Goal: Task Accomplishment & Management: Manage account settings

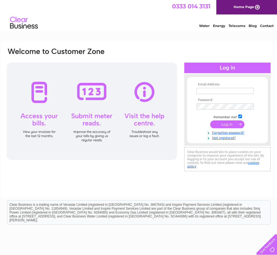
type input "[EMAIL_ADDRESS][DOMAIN_NAME]"
click at [231, 124] on input "submit" at bounding box center [227, 125] width 34 height 8
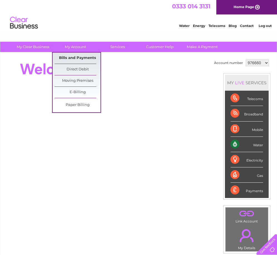
click at [78, 59] on link "Bills and Payments" at bounding box center [78, 58] width 46 height 11
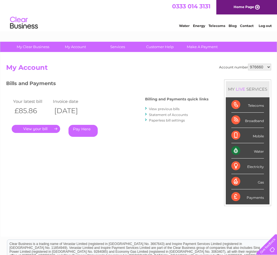
click at [45, 129] on link "." at bounding box center [36, 129] width 48 height 8
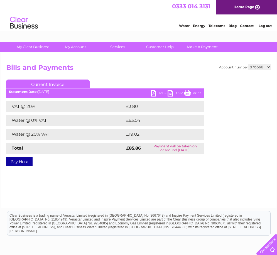
click at [153, 92] on link "PDF" at bounding box center [159, 94] width 17 height 8
click at [264, 67] on select "976660 976668 976672 976673 976677 976679 976681 976767 985558 1085243 1126244 …" at bounding box center [259, 67] width 23 height 7
select select "976668"
click at [248, 64] on select "976660 976668 976672 976673 976677 976679 976681 976767 985558 1085243 1126244 …" at bounding box center [259, 67] width 23 height 7
click at [158, 93] on link "PDF" at bounding box center [159, 94] width 17 height 8
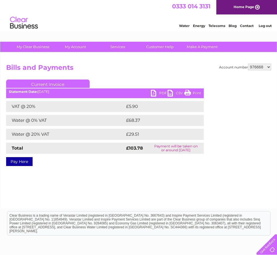
click at [158, 93] on link "PDF" at bounding box center [159, 94] width 17 height 8
click at [262, 68] on select "976660 976668 976672 976673 976677 976679 976681 976767 985558 1085243 1126244 …" at bounding box center [259, 67] width 23 height 7
select select "976672"
click at [248, 64] on select "976660 976668 976672 976673 976677 976679 976681 976767 985558 1085243 1126244 …" at bounding box center [259, 67] width 23 height 7
click at [155, 92] on link "PDF" at bounding box center [159, 94] width 17 height 8
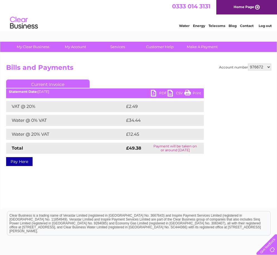
click at [259, 67] on select "976660 976668 976672 976673 976677 976679 976681 976767 985558 1085243 1126244 …" at bounding box center [259, 67] width 23 height 7
select select "976673"
click at [248, 64] on select "976660 976668 976672 976673 976677 976679 976681 976767 985558 1085243 1126244 …" at bounding box center [259, 67] width 23 height 7
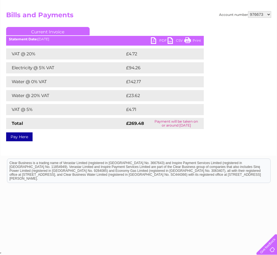
scroll to position [25, 0]
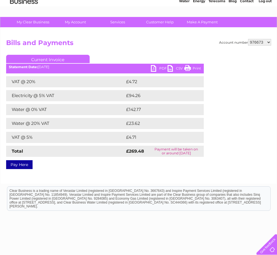
click at [154, 69] on link "PDF" at bounding box center [159, 69] width 17 height 8
click at [259, 43] on select "976660 976668 976672 976673 976677 976679 976681 976767 985558 1085243 1126244 …" at bounding box center [259, 42] width 23 height 7
select select "976677"
click at [248, 39] on select "976660 976668 976672 976673 976677 976679 976681 976767 985558 1085243 1126244 …" at bounding box center [259, 42] width 23 height 7
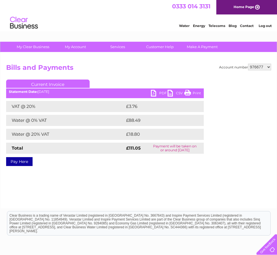
click at [152, 92] on link "PDF" at bounding box center [159, 94] width 17 height 8
click at [256, 66] on select "976660 976668 976672 976673 976677 976679 976681 976767 985558 1085243 1126244 …" at bounding box center [259, 67] width 23 height 7
select select "976679"
click at [248, 64] on select "976660 976668 976672 976673 976677 976679 976681 976767 985558 1085243 1126244 …" at bounding box center [259, 67] width 23 height 7
click at [161, 92] on link "PDF" at bounding box center [159, 94] width 17 height 8
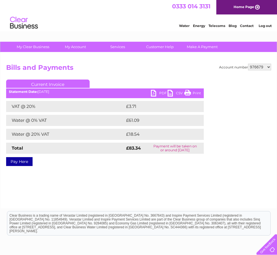
click at [265, 68] on select "976660 976668 976672 976673 976677 976679 976681 976767 985558 1085243 1126244 …" at bounding box center [259, 67] width 23 height 7
select select "976681"
click at [248, 64] on select "976660 976668 976672 976673 976677 976679 976681 976767 985558 1085243 1126244 …" at bounding box center [259, 67] width 23 height 7
click at [156, 96] on link "PDF" at bounding box center [159, 94] width 17 height 8
click at [258, 68] on select "976660 976668 976672 976673 976677 976679 976681 976767 985558 1085243 1126244 …" at bounding box center [259, 67] width 23 height 7
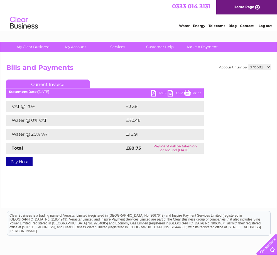
select select "976767"
click at [248, 64] on select "976660 976668 976672 976673 976677 976679 976681 976767 985558 1085243 1126244 …" at bounding box center [259, 67] width 23 height 7
click at [154, 95] on link "PDF" at bounding box center [159, 94] width 17 height 8
click at [262, 68] on select "976660 976668 976672 976673 976677 976679 976681 976767 985558 1085243 1126244 …" at bounding box center [259, 67] width 23 height 7
select select "985558"
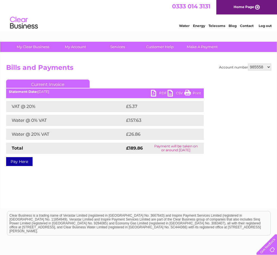
click at [248, 64] on select "976660 976668 976672 976673 976677 976679 976681 976767 985558 1085243 1126244 …" at bounding box center [259, 67] width 23 height 7
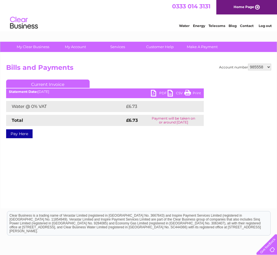
click at [153, 94] on link "PDF" at bounding box center [159, 94] width 17 height 8
click at [262, 69] on select "976660 976668 976672 976673 976677 976679 976681 976767 985558 1085243 1126244 …" at bounding box center [259, 67] width 23 height 7
select select "1085243"
click at [248, 64] on select "976660 976668 976672 976673 976677 976679 976681 976767 985558 1085243 1126244 …" at bounding box center [259, 67] width 23 height 7
click at [257, 66] on select "976660 976668 976672 976673 976677 976679 976681 976767 985558 1085243 1126244 …" at bounding box center [259, 67] width 23 height 7
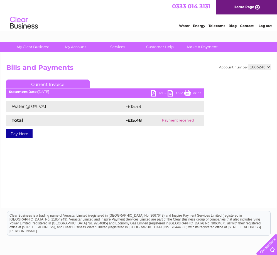
select select "1126244"
click at [248, 64] on select "976660 976668 976672 976673 976677 976679 976681 976767 985558 1085243 1126244 …" at bounding box center [259, 67] width 23 height 7
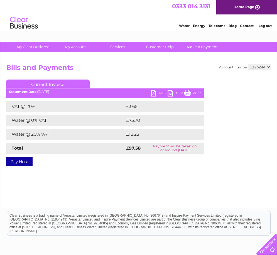
click at [156, 92] on link "PDF" at bounding box center [159, 94] width 17 height 8
click at [261, 70] on select "976660 976668 976672 976673 976677 976679 976681 976767 985558 1085243 1126244 …" at bounding box center [259, 67] width 23 height 7
select select "1134551"
click at [248, 64] on select "976660 976668 976672 976673 976677 976679 976681 976767 985558 1085243 1126244 …" at bounding box center [259, 67] width 23 height 7
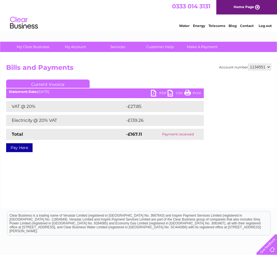
drag, startPoint x: 127, startPoint y: 133, endPoint x: 78, endPoint y: 160, distance: 55.9
click at [127, 133] on strong "-£167.11" at bounding box center [134, 134] width 16 height 5
